Goal: Check status: Check status

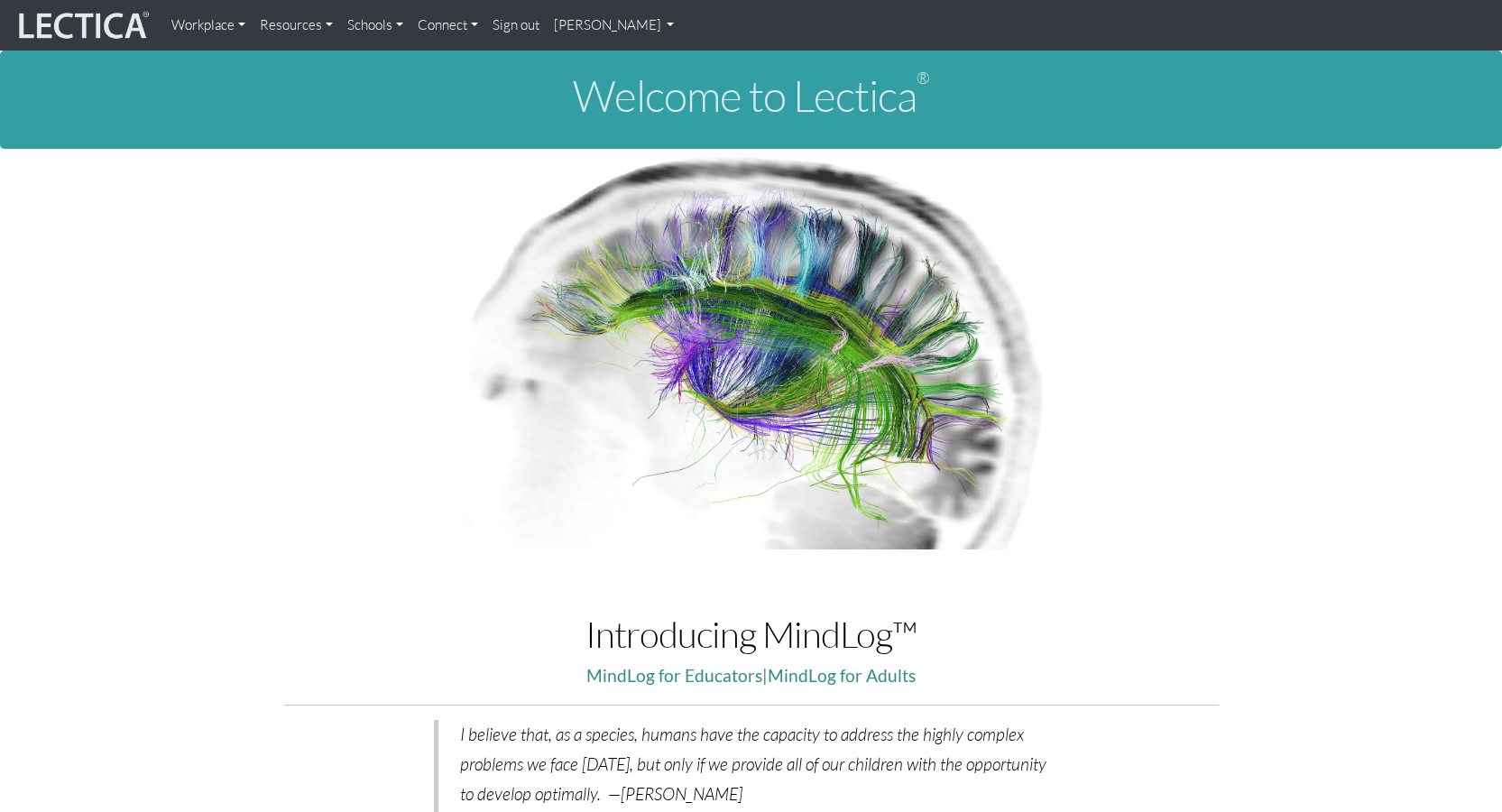
click at [616, 29] on link "[PERSON_NAME]" at bounding box center [614, 25] width 135 height 36
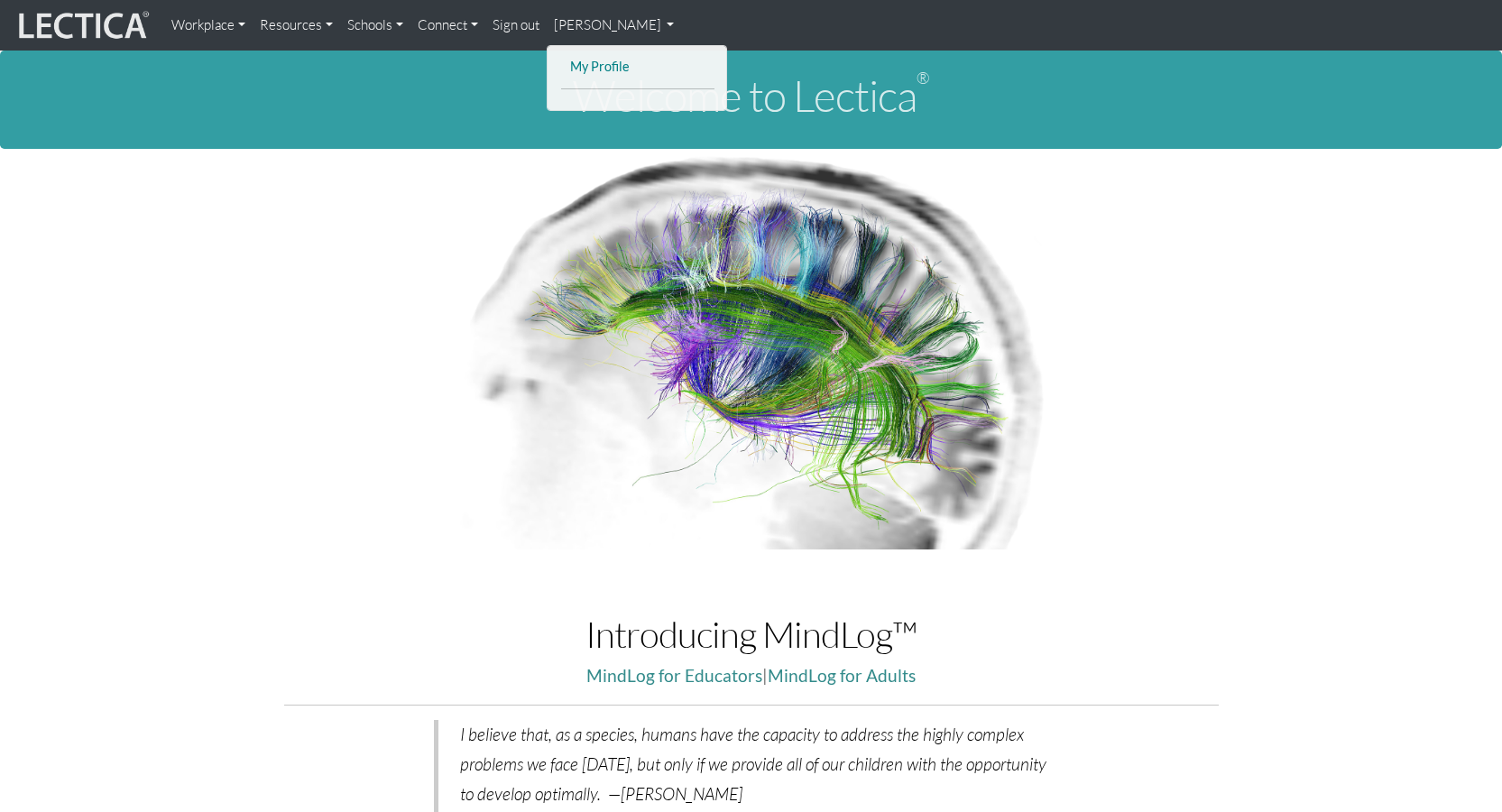
click at [607, 68] on link "My Profile" at bounding box center [637, 67] width 144 height 23
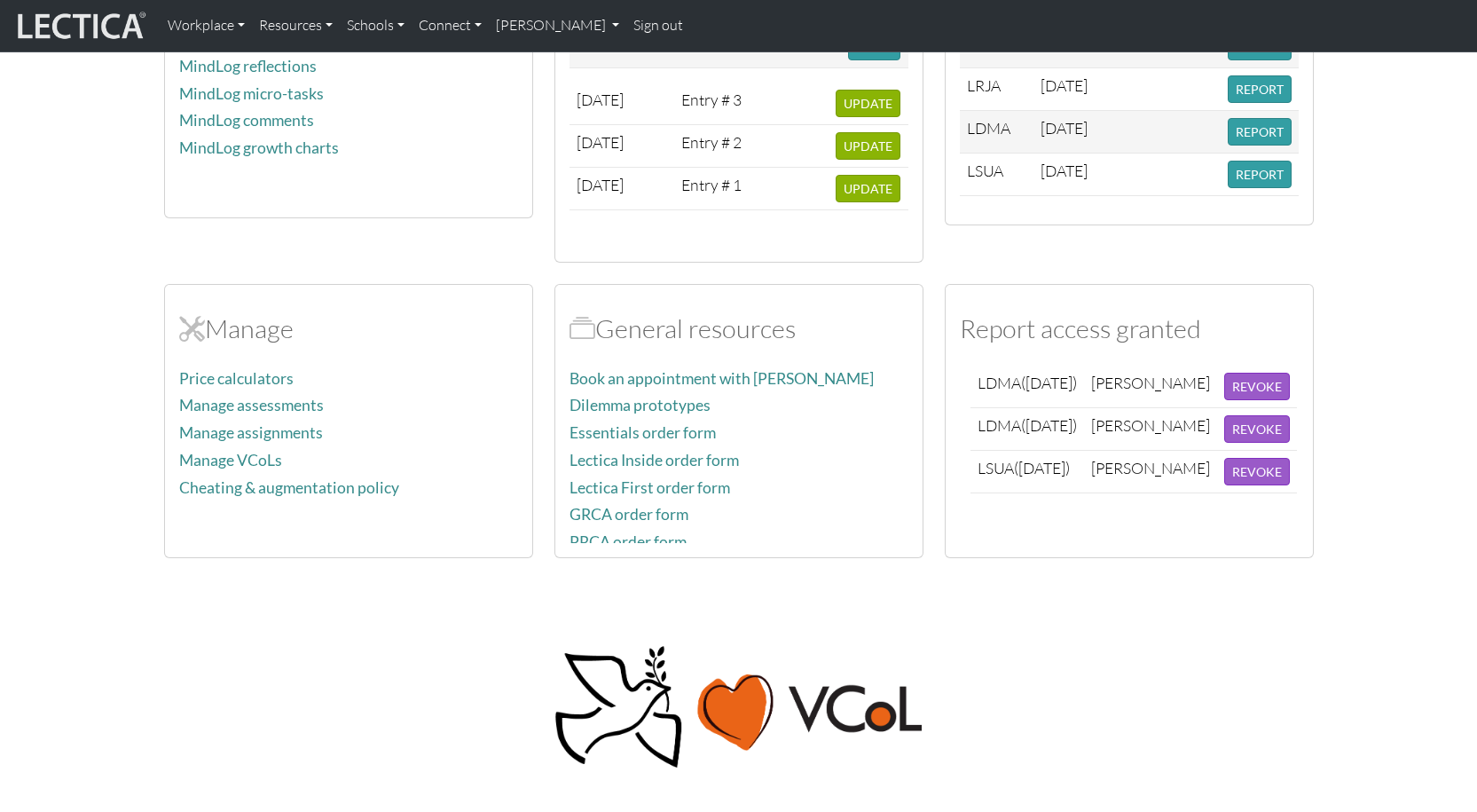
scroll to position [532, 0]
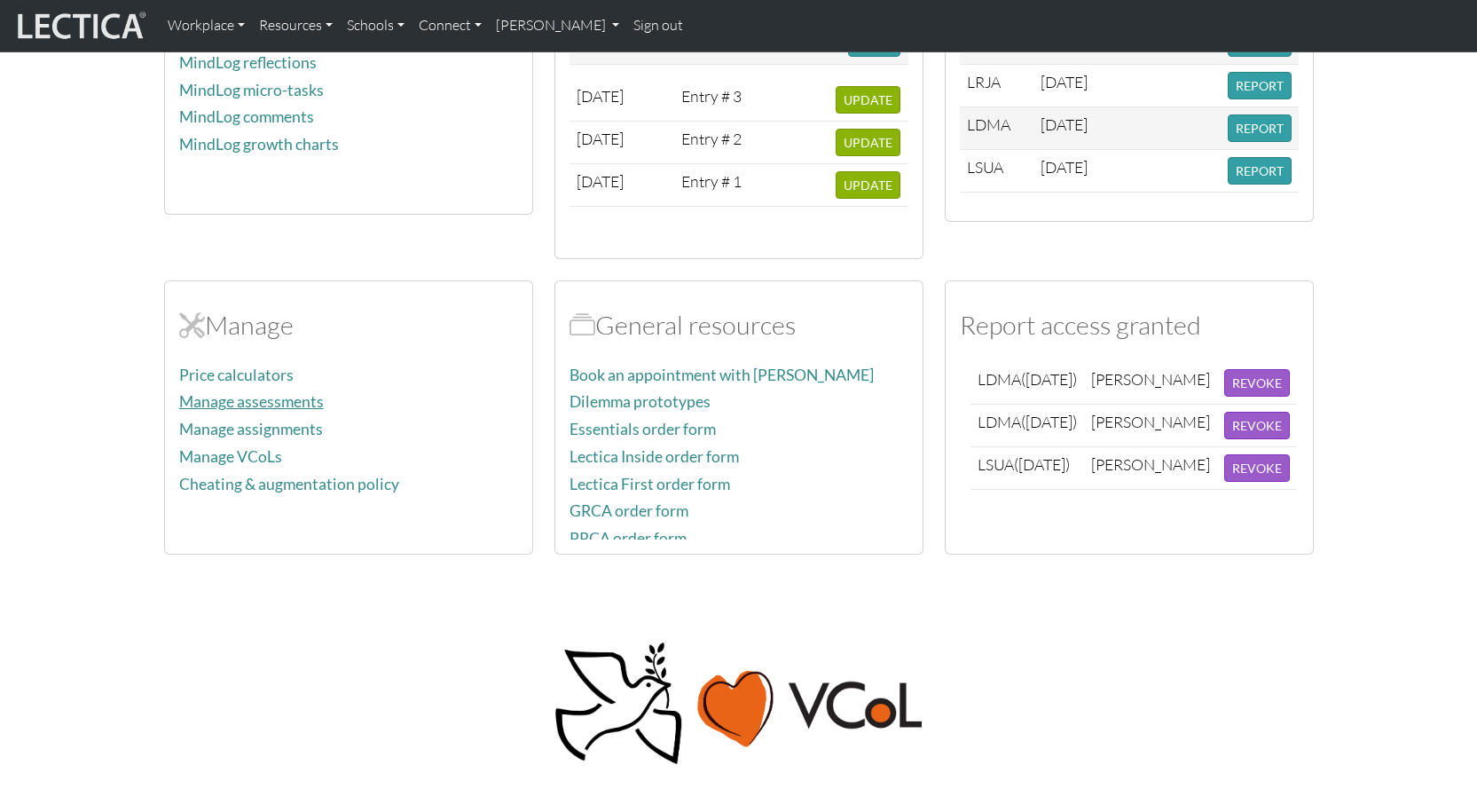
click at [300, 399] on link "Manage assessments" at bounding box center [252, 401] width 144 height 19
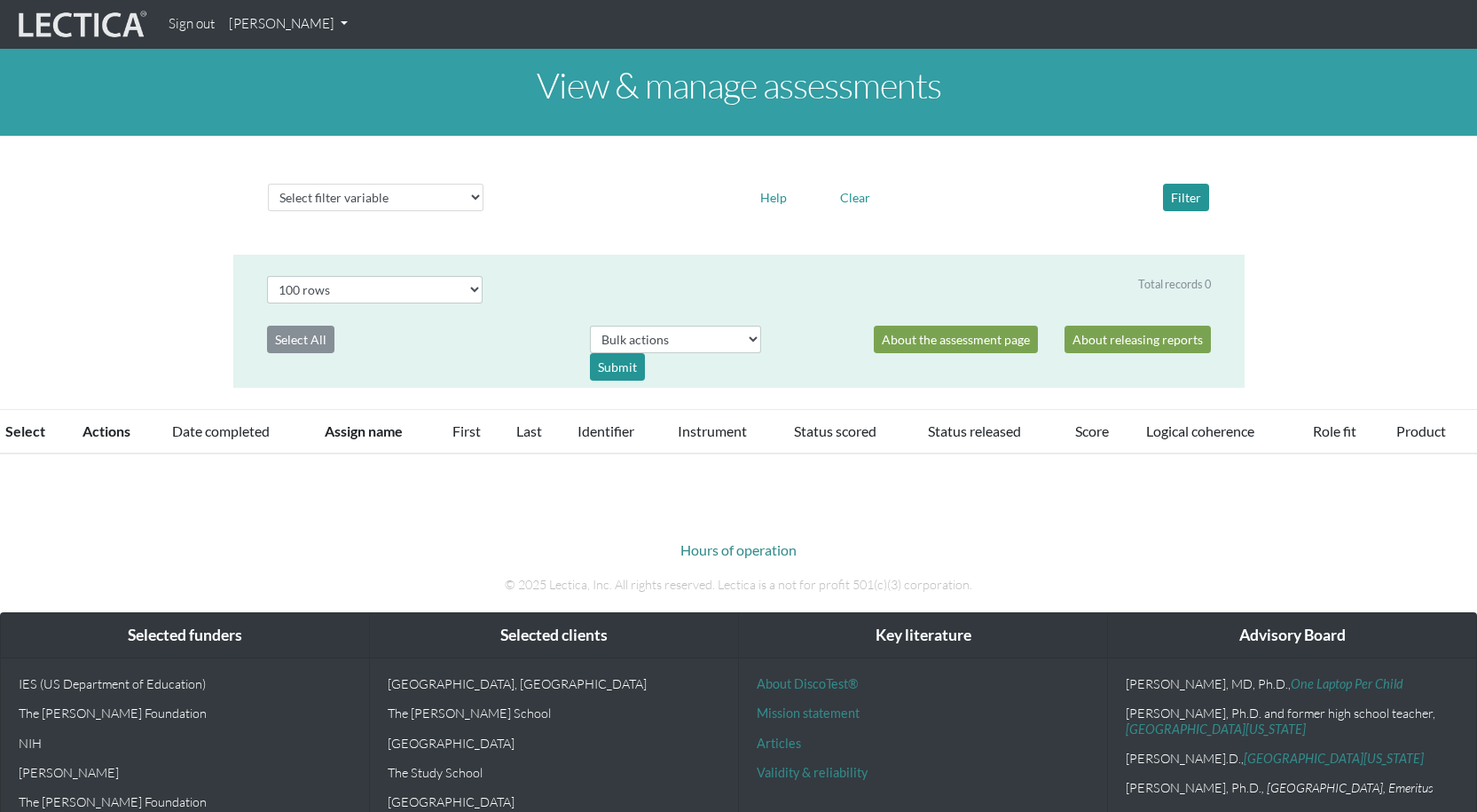
select select "100"
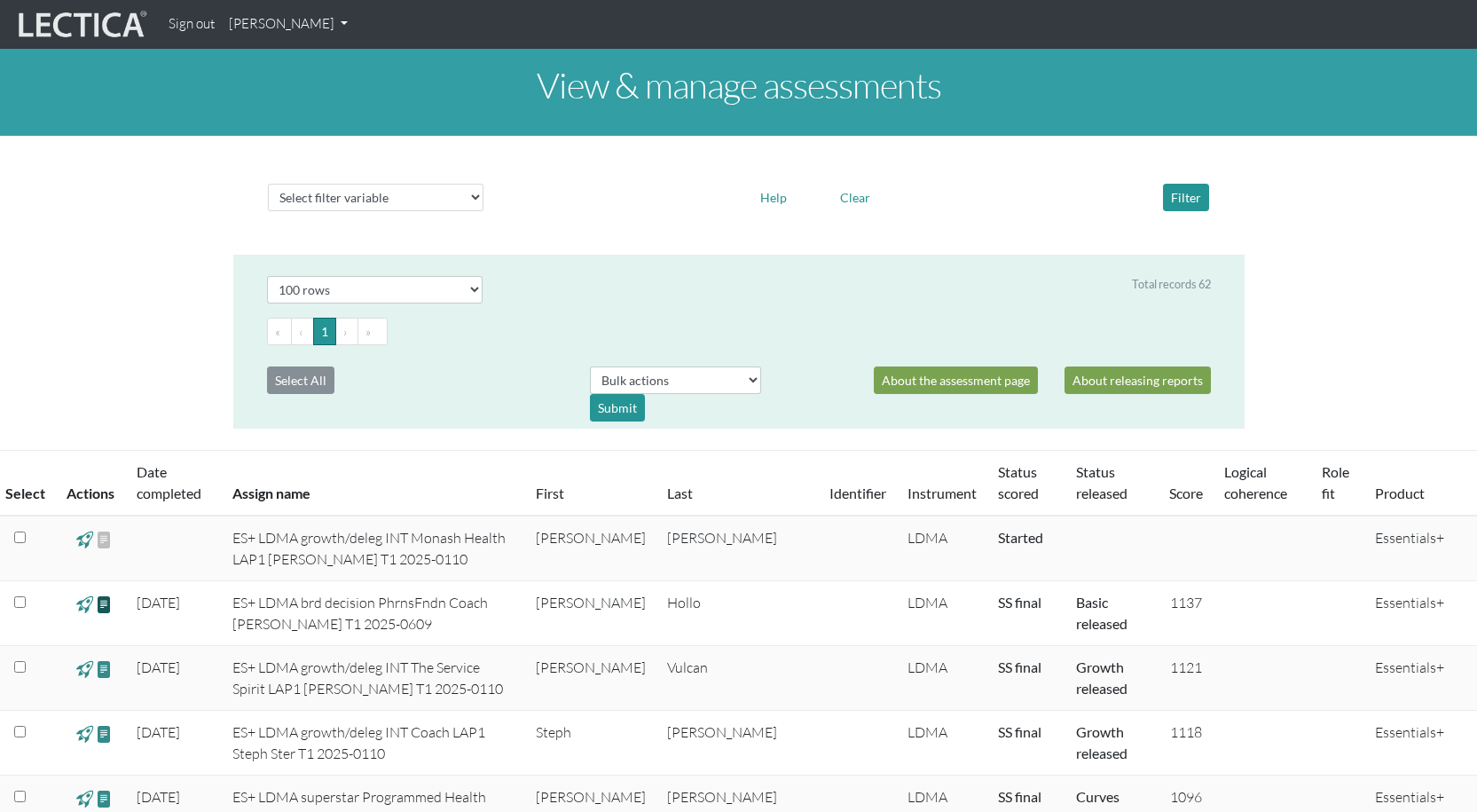
click at [102, 606] on span at bounding box center [103, 603] width 17 height 20
click at [102, 604] on span at bounding box center [103, 603] width 17 height 20
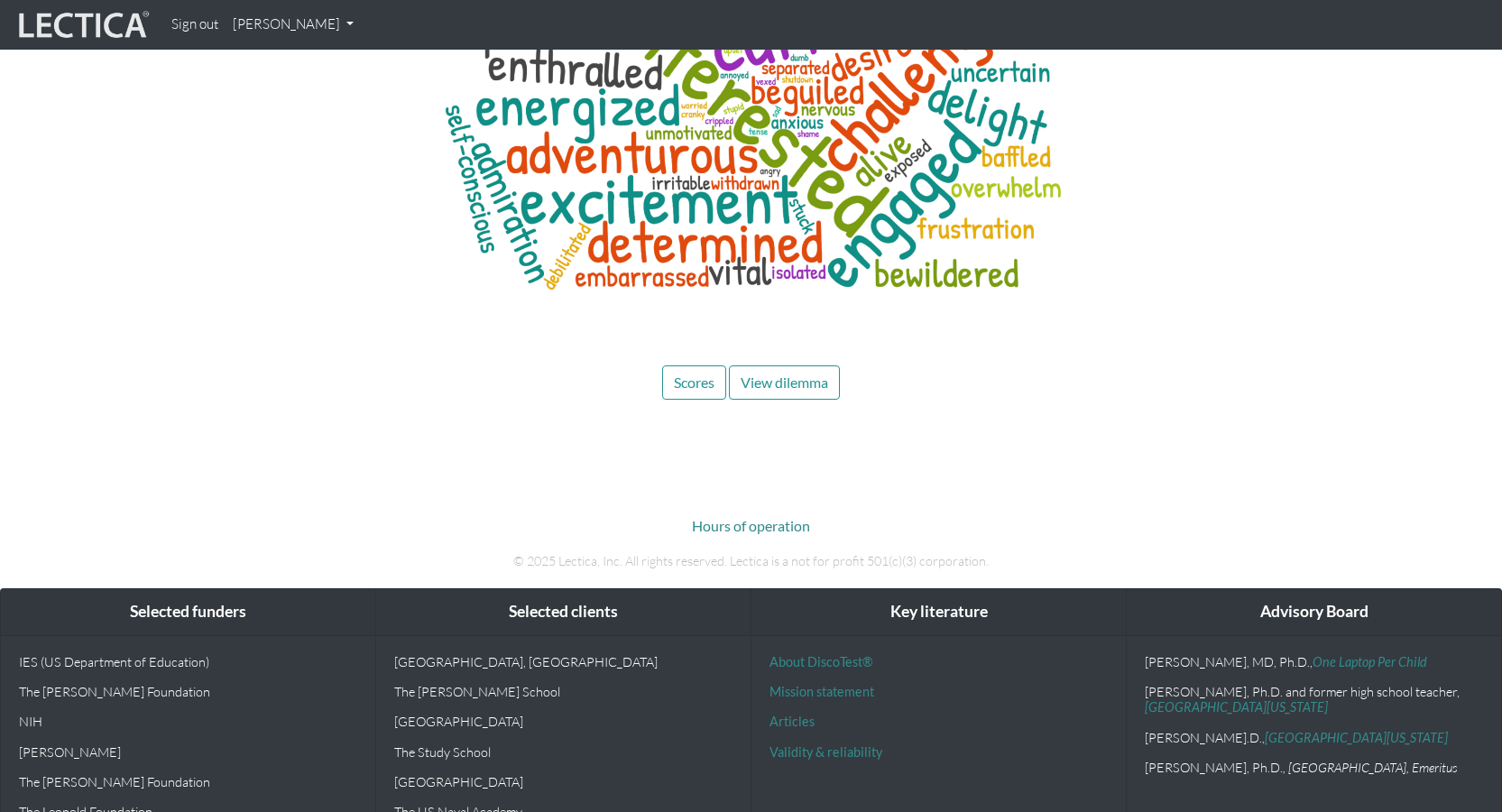
scroll to position [8570, 0]
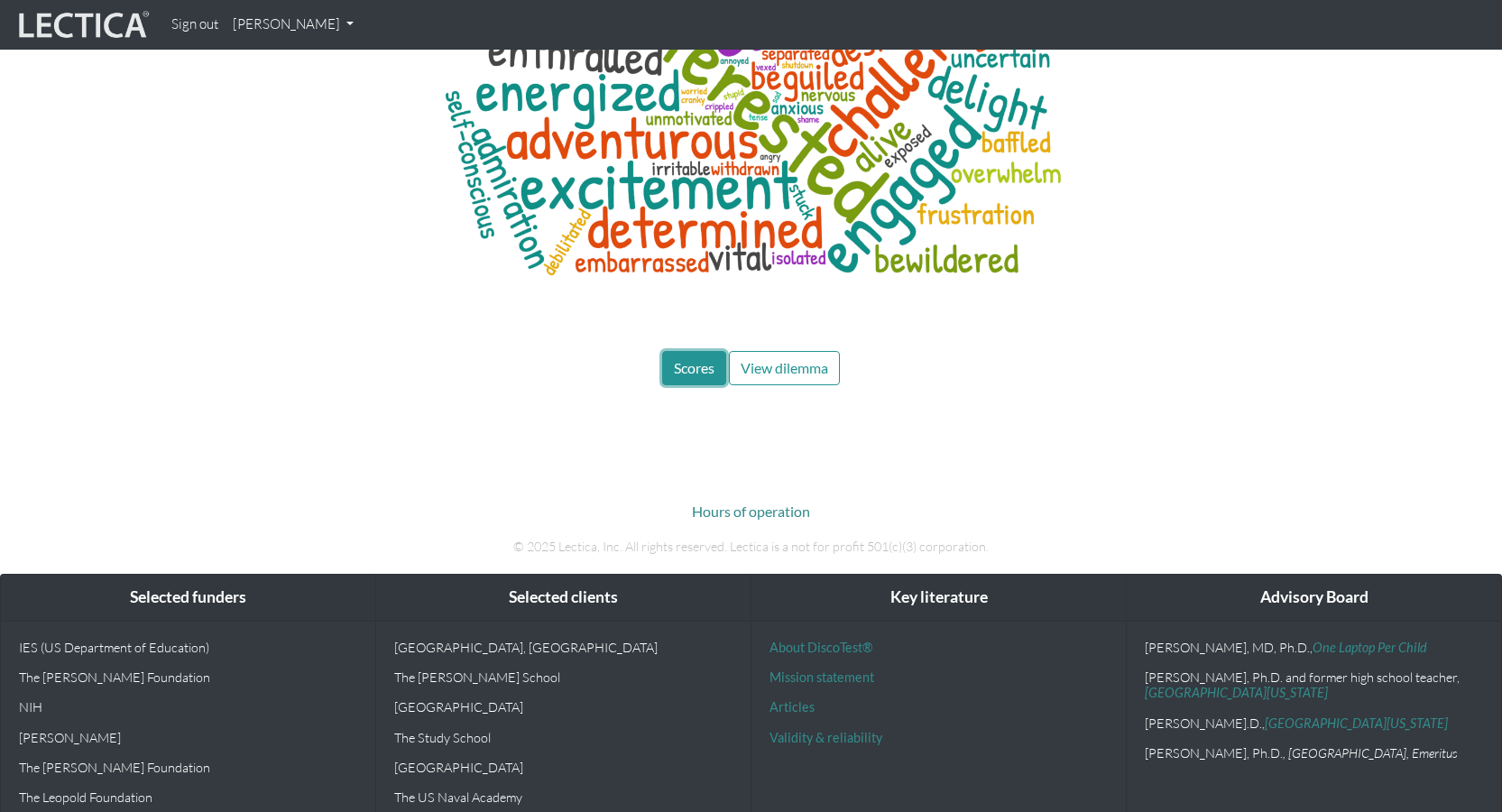
click at [699, 359] on span "Scores" at bounding box center [694, 367] width 41 height 17
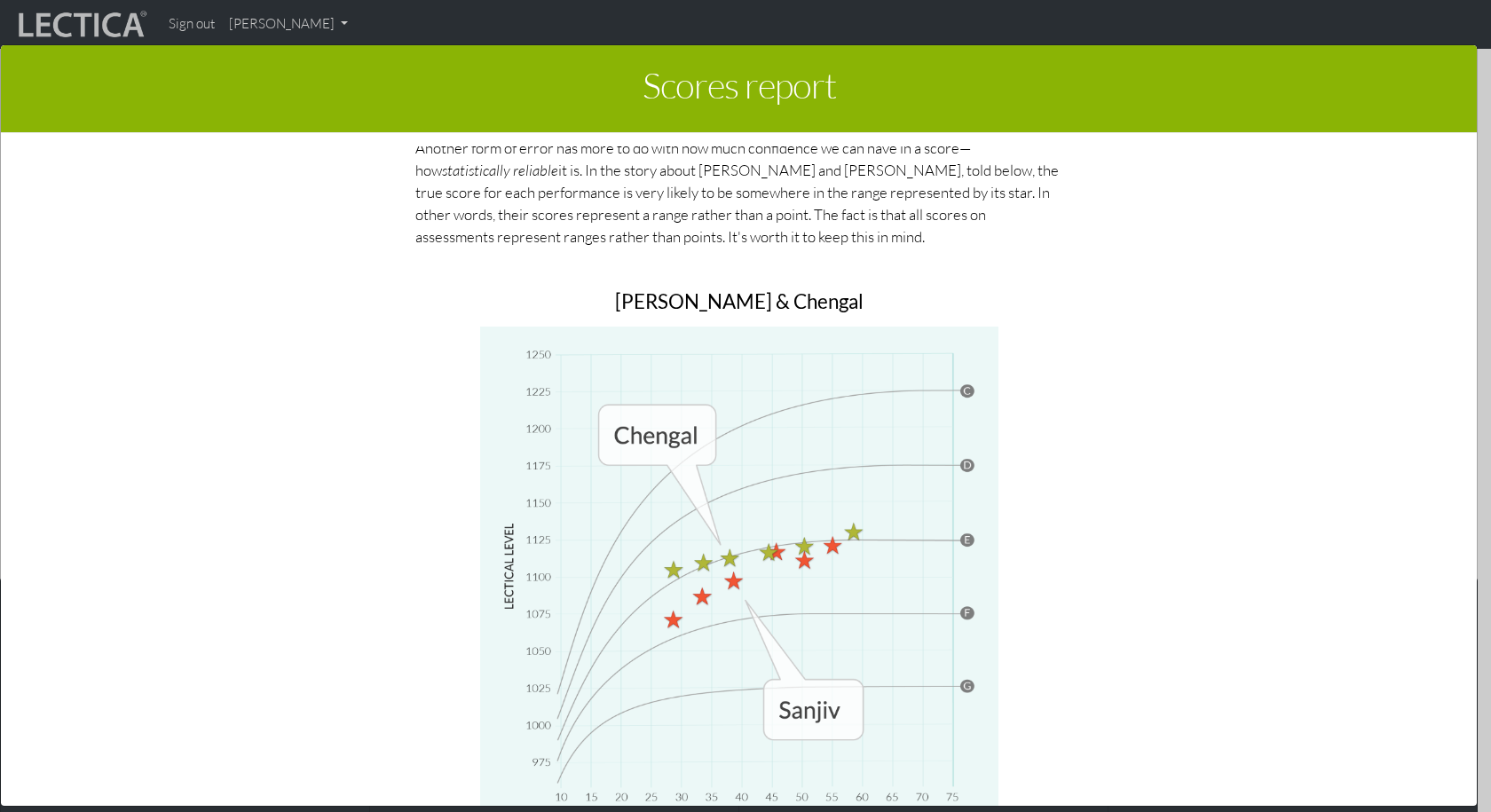
scroll to position [7840, 0]
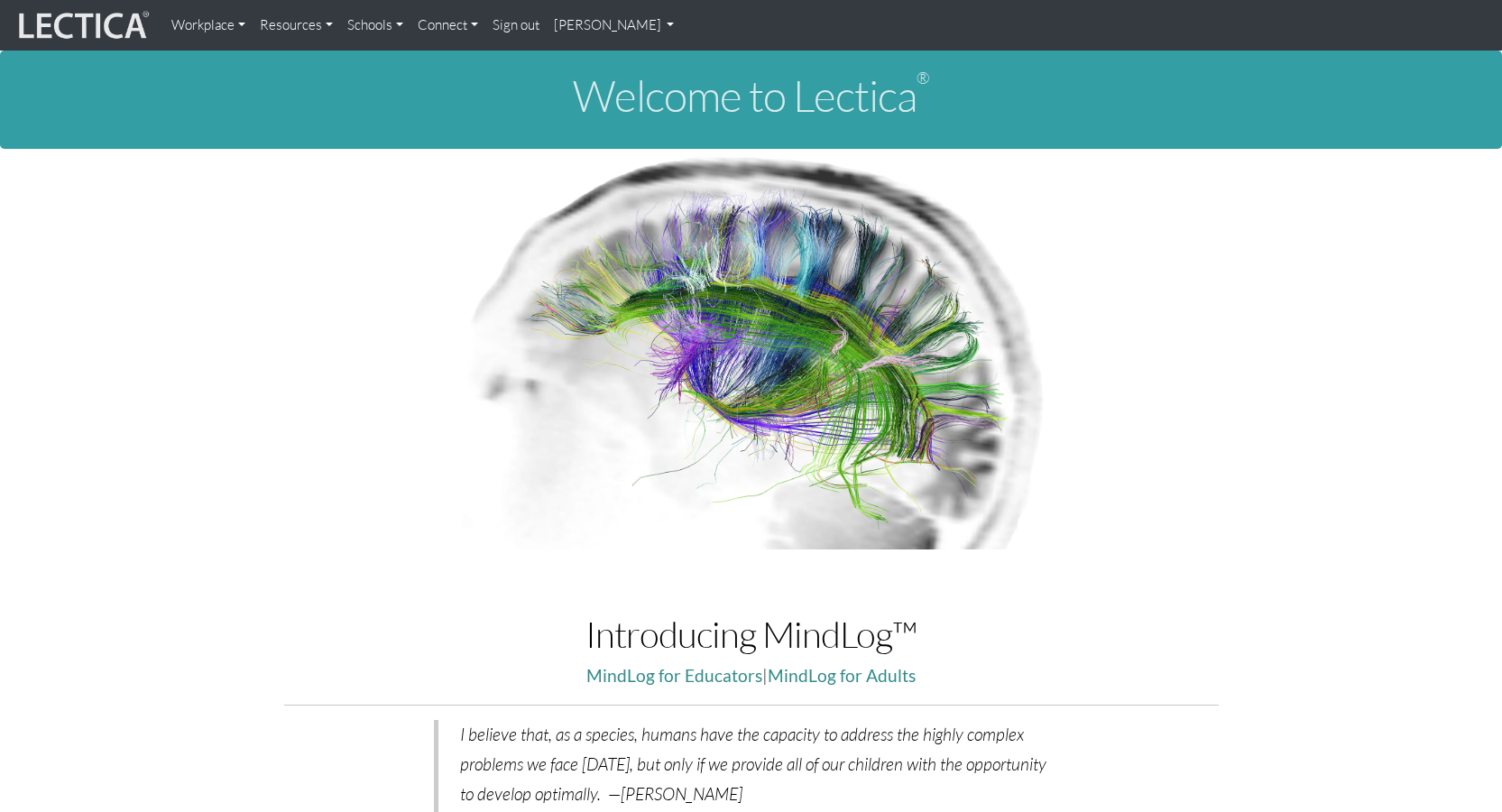
click at [600, 18] on link "[PERSON_NAME]" at bounding box center [614, 25] width 135 height 36
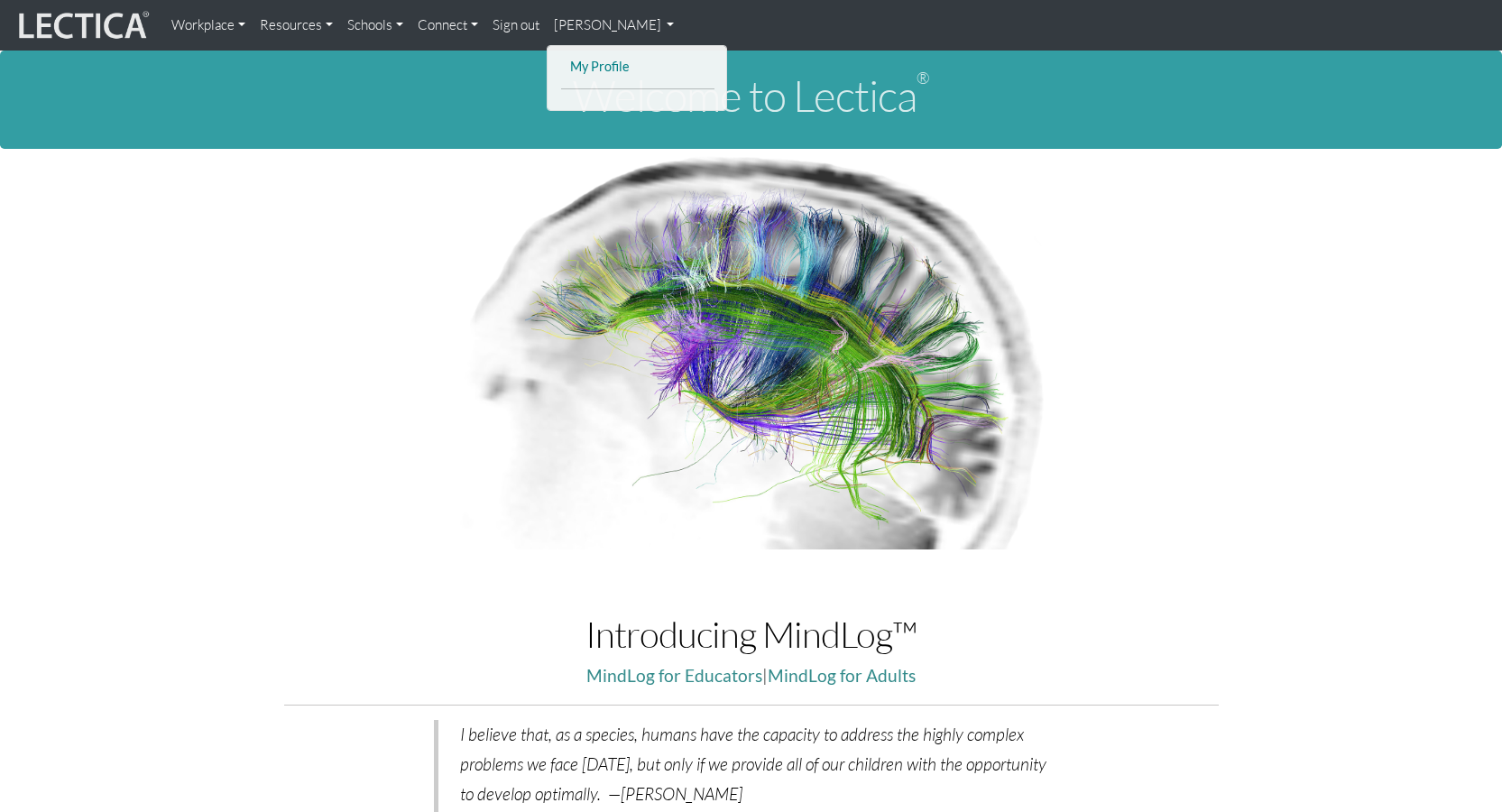
click at [610, 65] on link "My Profile" at bounding box center [637, 67] width 144 height 23
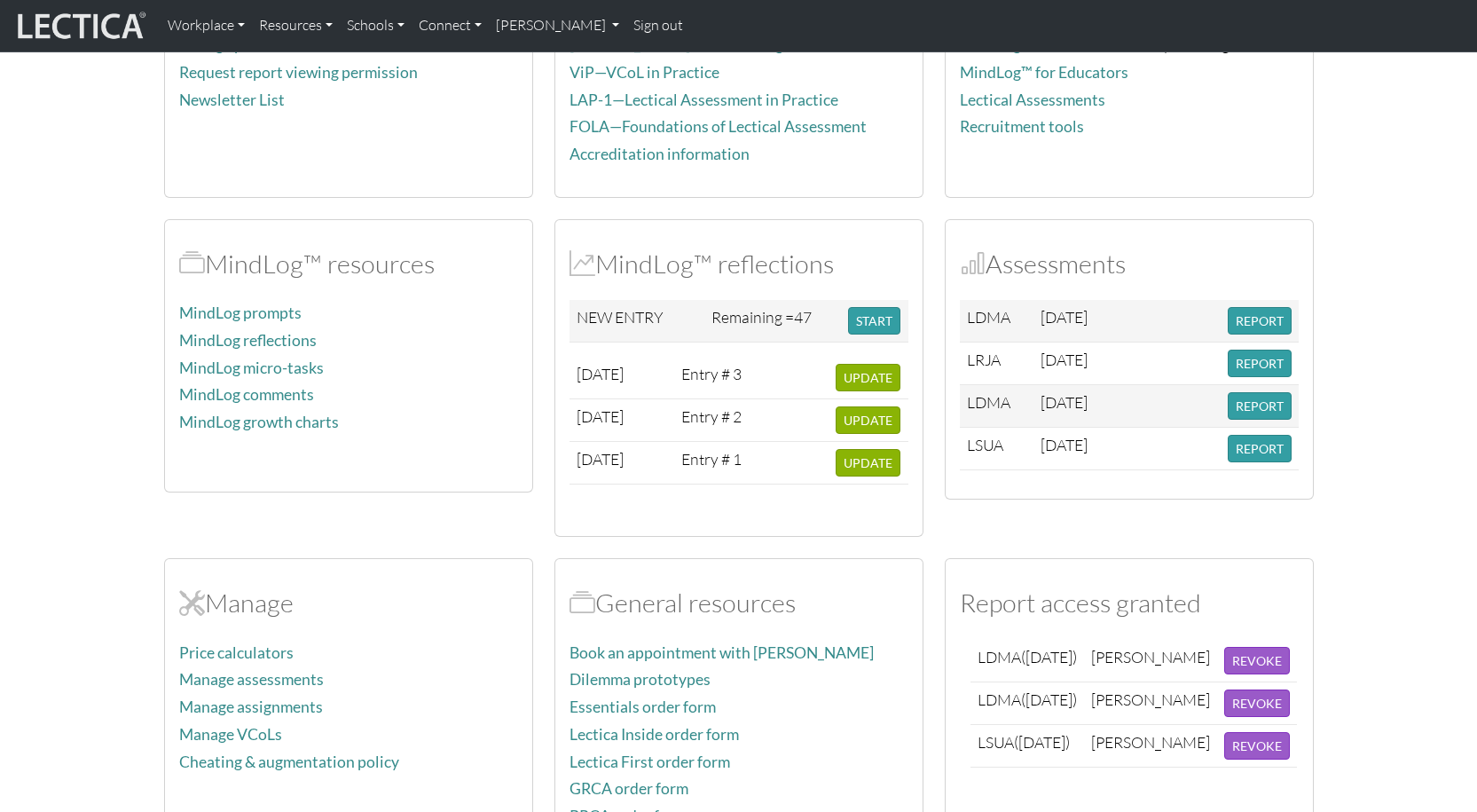
scroll to position [266, 0]
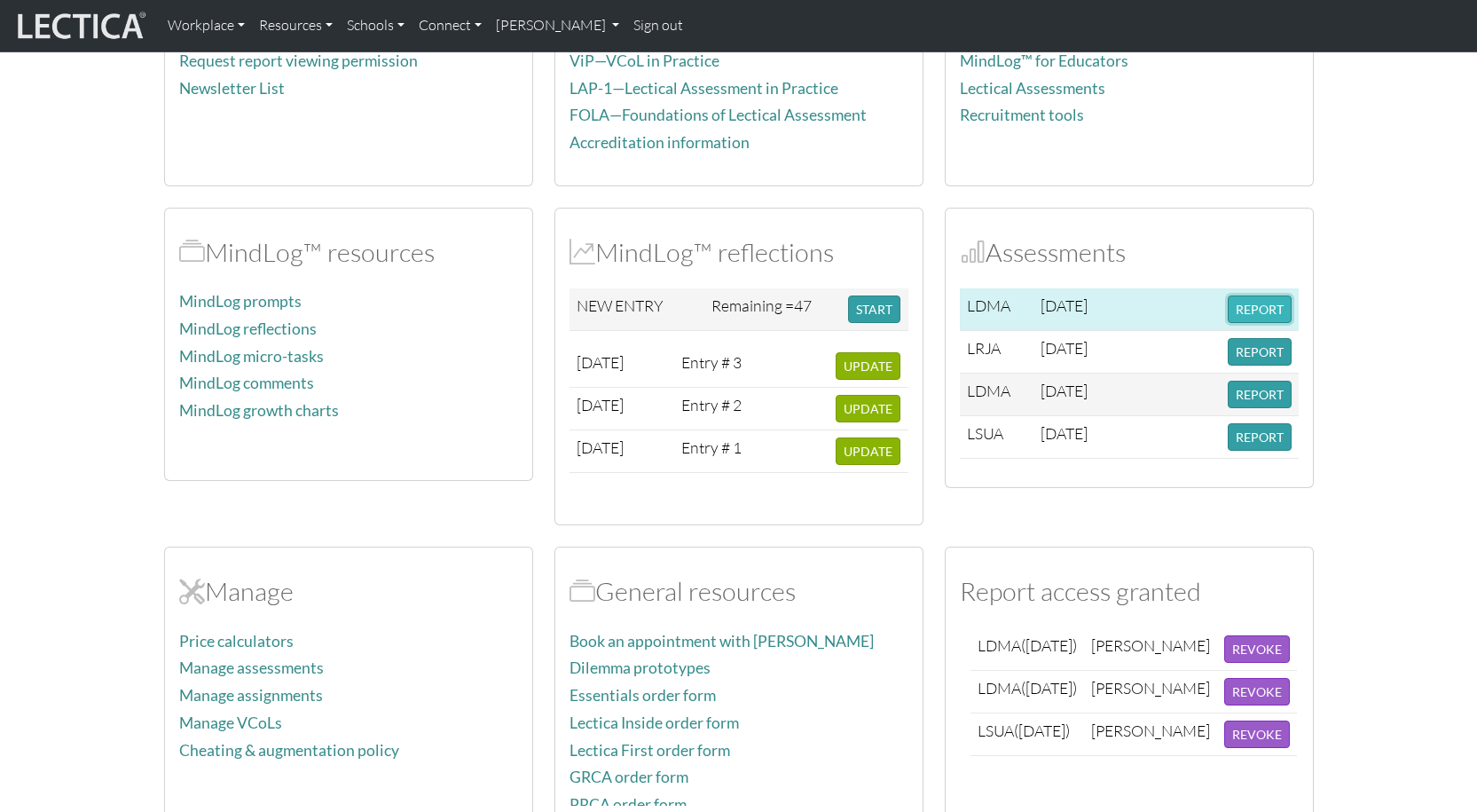
click at [1260, 306] on button "REPORT" at bounding box center [1259, 309] width 63 height 27
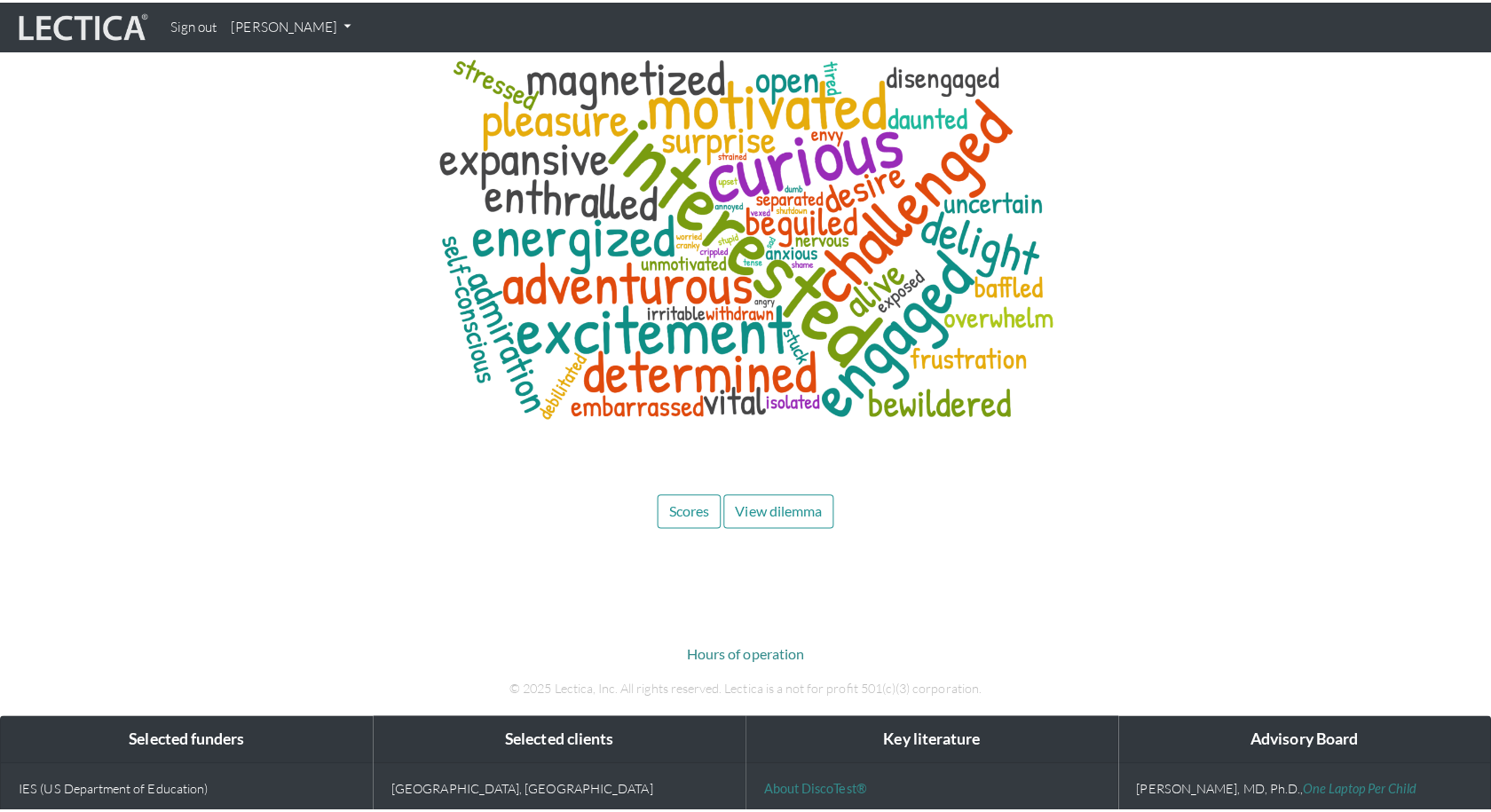
scroll to position [6476, 0]
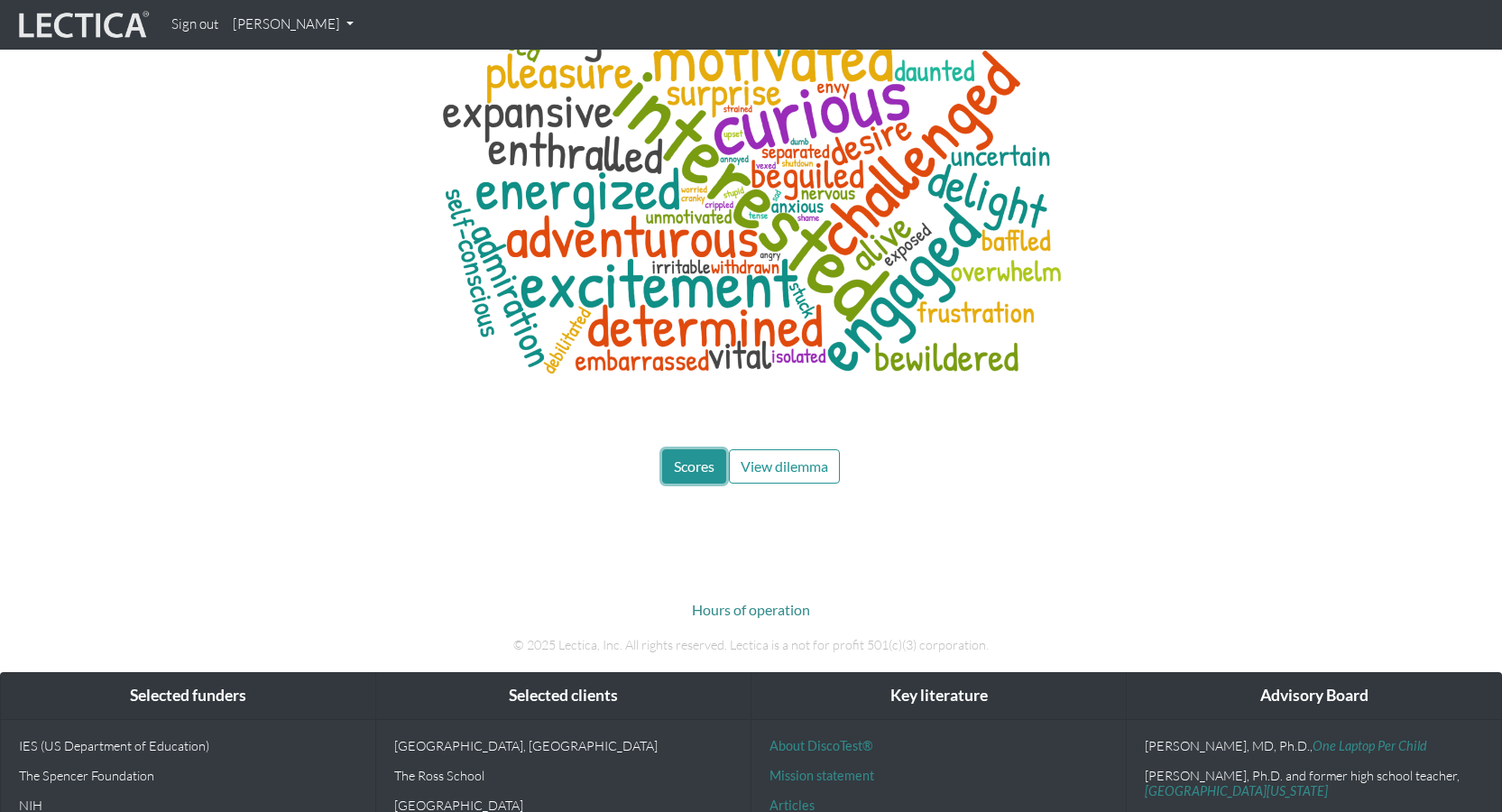
click at [695, 458] on span "Scores" at bounding box center [694, 466] width 41 height 17
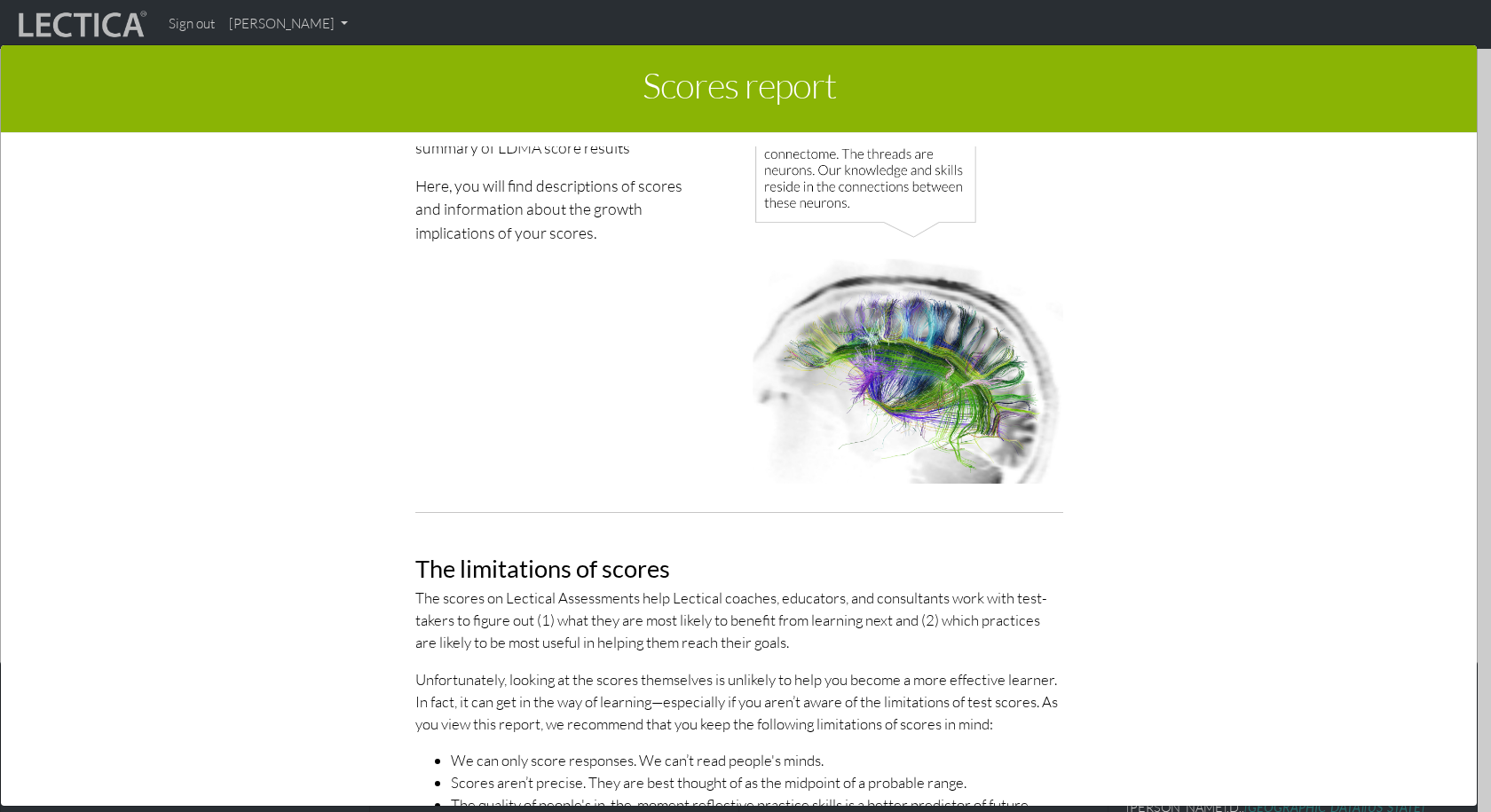
scroll to position [0, 0]
